Goal: Check status: Check status

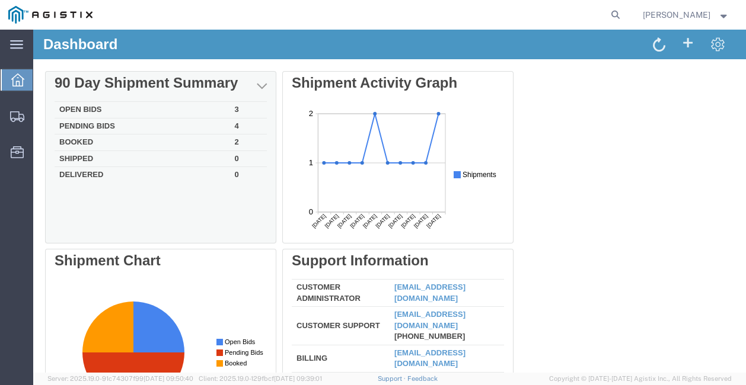
click at [103, 108] on td "Open Bids" at bounding box center [143, 110] width 176 height 17
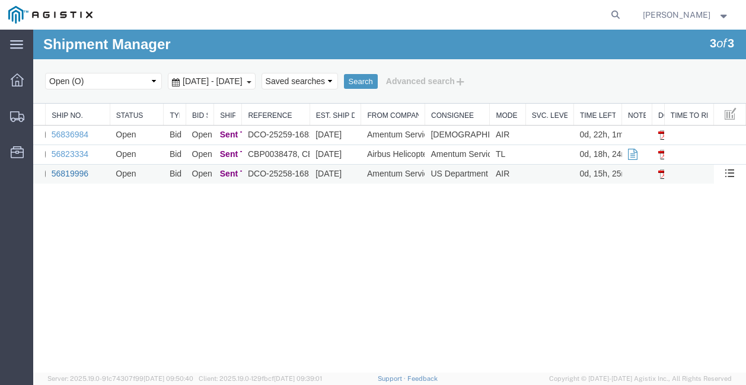
click at [78, 170] on link "56819996" at bounding box center [70, 173] width 37 height 9
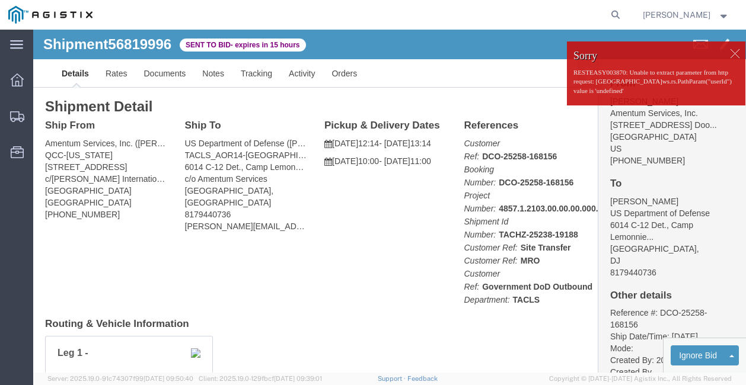
click div
